Goal: Task Accomplishment & Management: Manage account settings

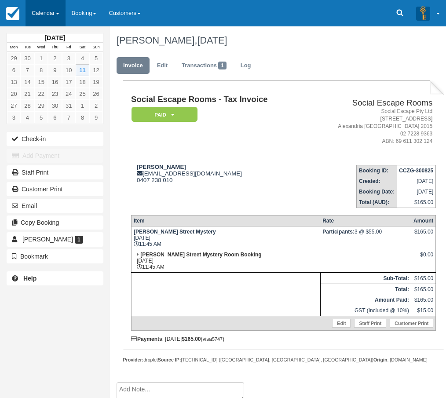
click at [65, 15] on link "Calendar" at bounding box center [45, 13] width 40 height 26
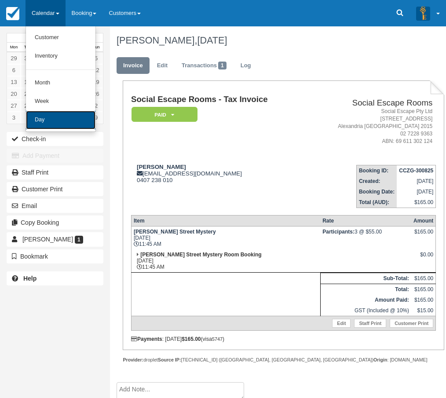
click at [62, 123] on link "Day" at bounding box center [60, 120] width 69 height 18
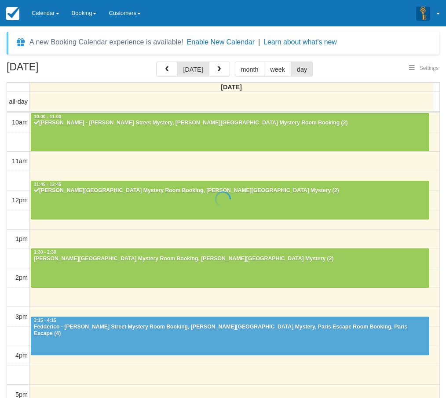
scroll to position [39, 0]
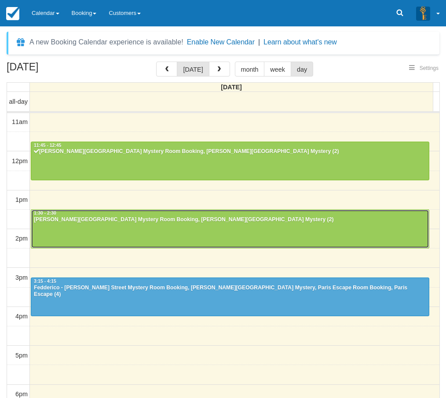
click at [186, 225] on div at bounding box center [229, 229] width 397 height 38
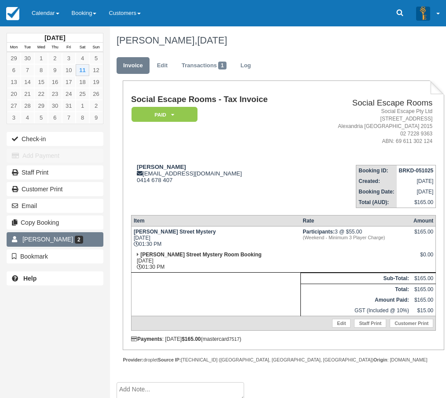
click at [83, 236] on link "Gareth K Pearce 2" at bounding box center [55, 239] width 97 height 14
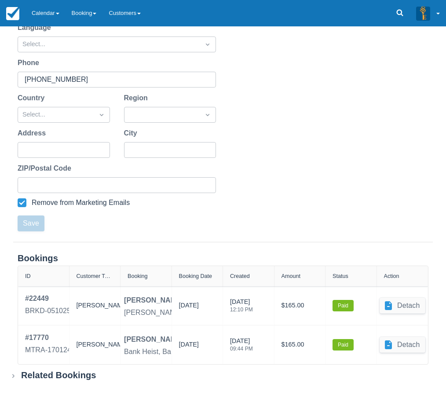
scroll to position [164, 0]
click at [45, 15] on link "Calendar" at bounding box center [45, 13] width 40 height 26
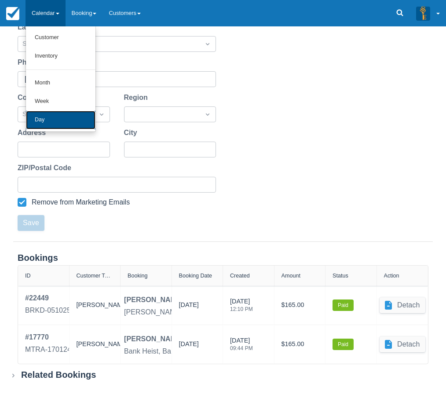
click at [53, 119] on link "Day" at bounding box center [60, 120] width 69 height 18
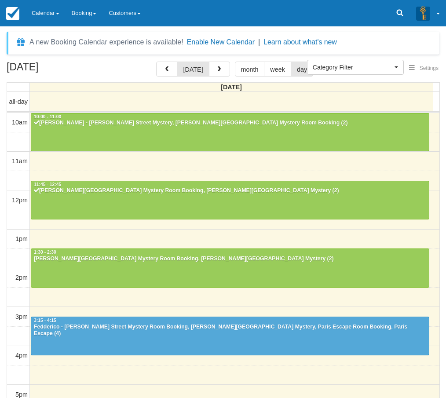
select select
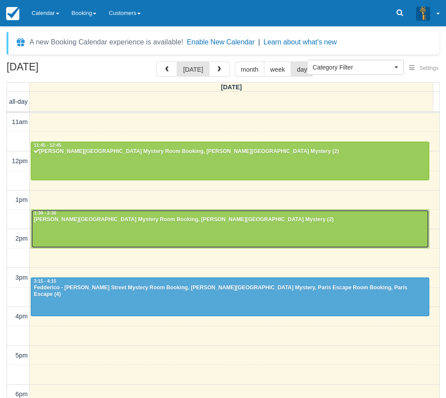
click at [156, 228] on div at bounding box center [229, 229] width 397 height 38
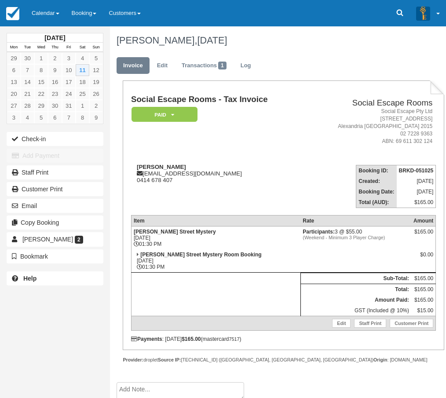
scroll to position [7, 0]
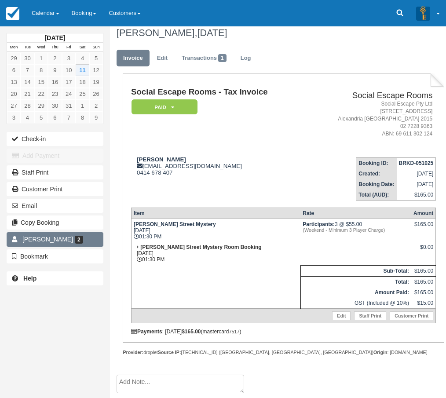
click at [80, 237] on link "Gareth K Pearce 2" at bounding box center [55, 239] width 97 height 14
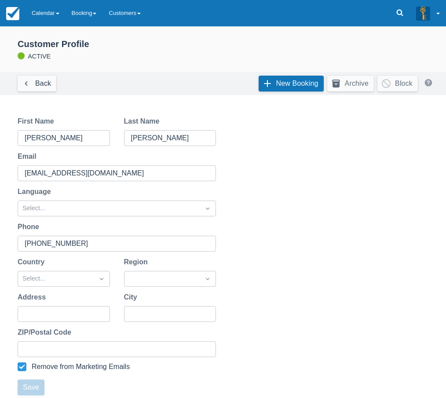
scroll to position [164, 0]
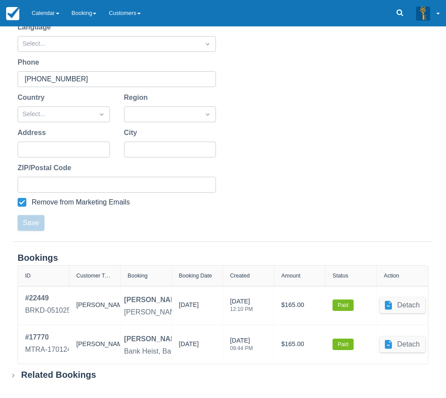
click at [64, 374] on div "Related Bookings" at bounding box center [58, 374] width 75 height 11
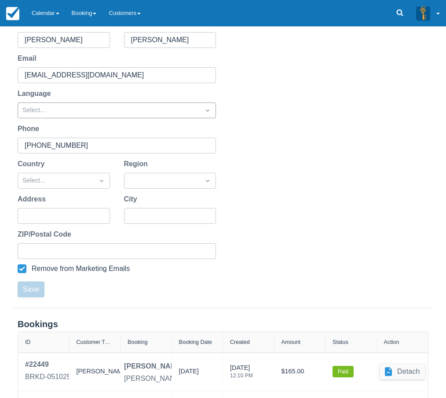
scroll to position [0, 0]
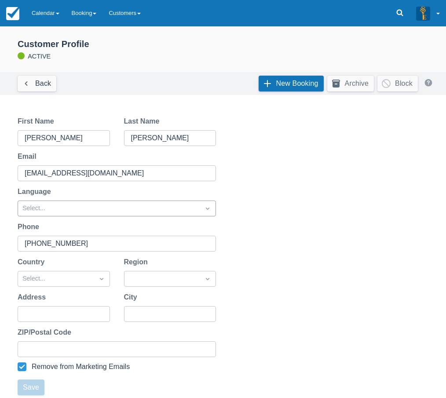
drag, startPoint x: 120, startPoint y: 364, endPoint x: 120, endPoint y: 204, distance: 160.0
click at [34, 19] on link "Calendar" at bounding box center [45, 13] width 40 height 26
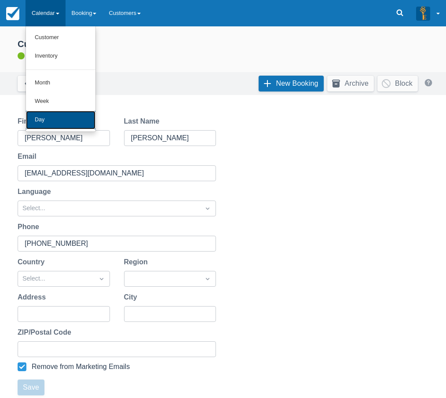
click at [49, 123] on link "Day" at bounding box center [60, 120] width 69 height 18
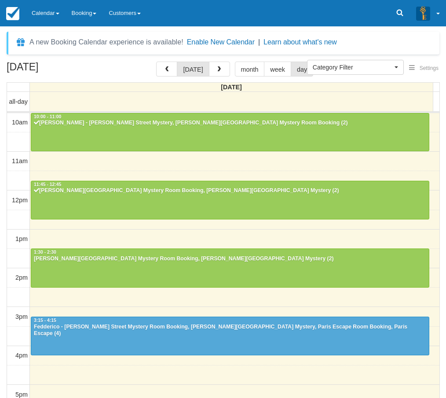
select select
